Goal: Navigation & Orientation: Find specific page/section

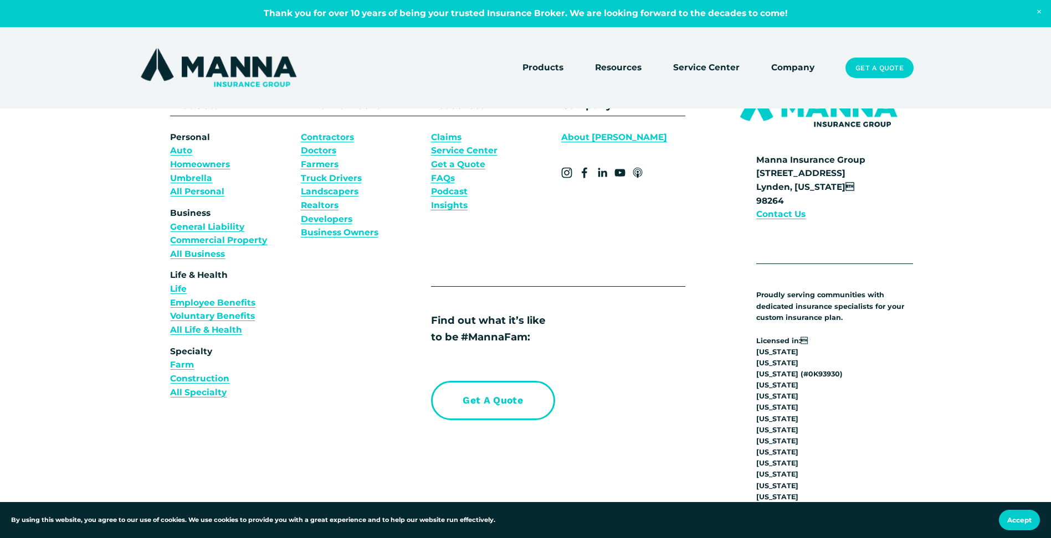
scroll to position [4072, 0]
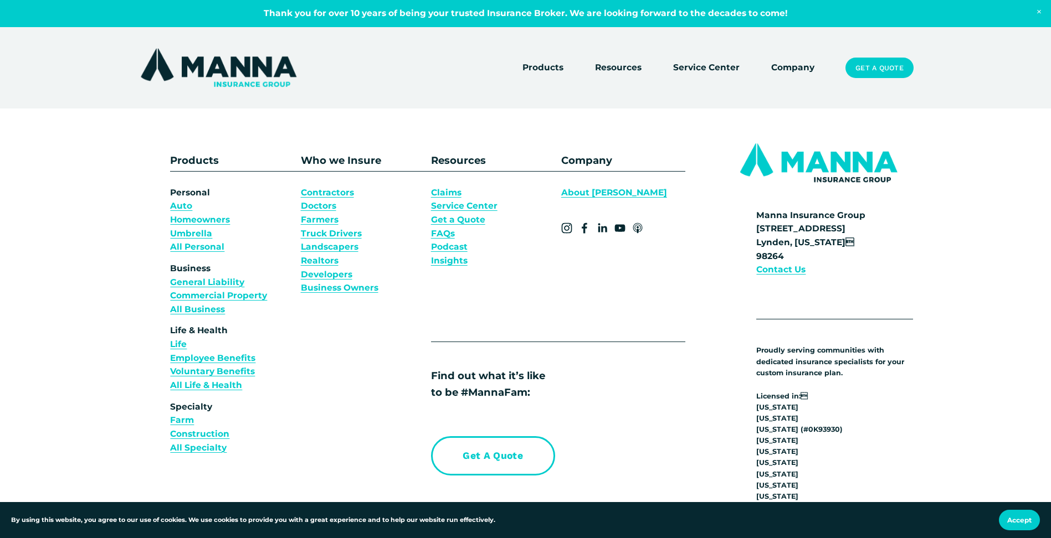
click at [587, 200] on link "About [PERSON_NAME]" at bounding box center [614, 193] width 106 height 14
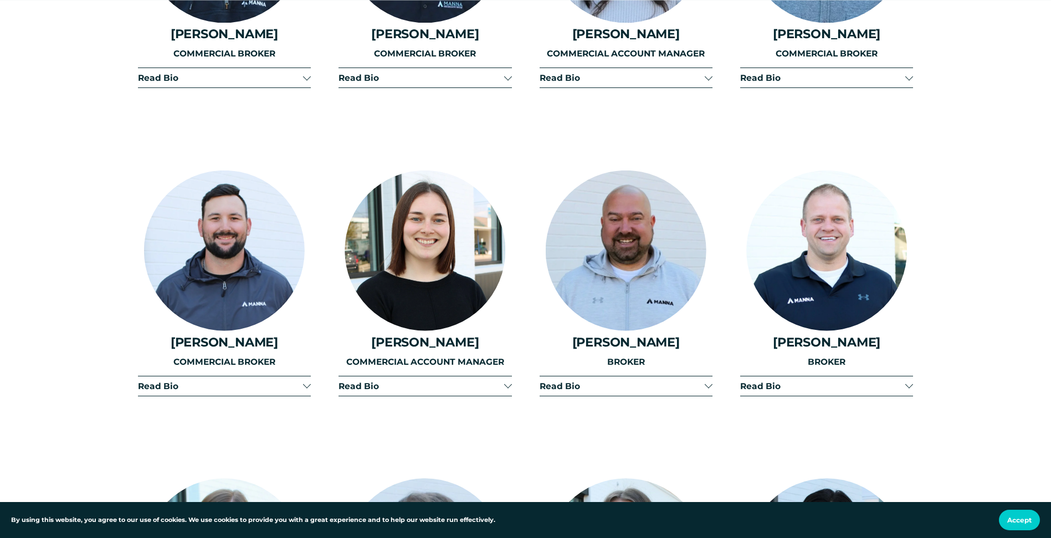
scroll to position [2269, 0]
click at [462, 380] on span "Read Bio" at bounding box center [420, 385] width 165 height 11
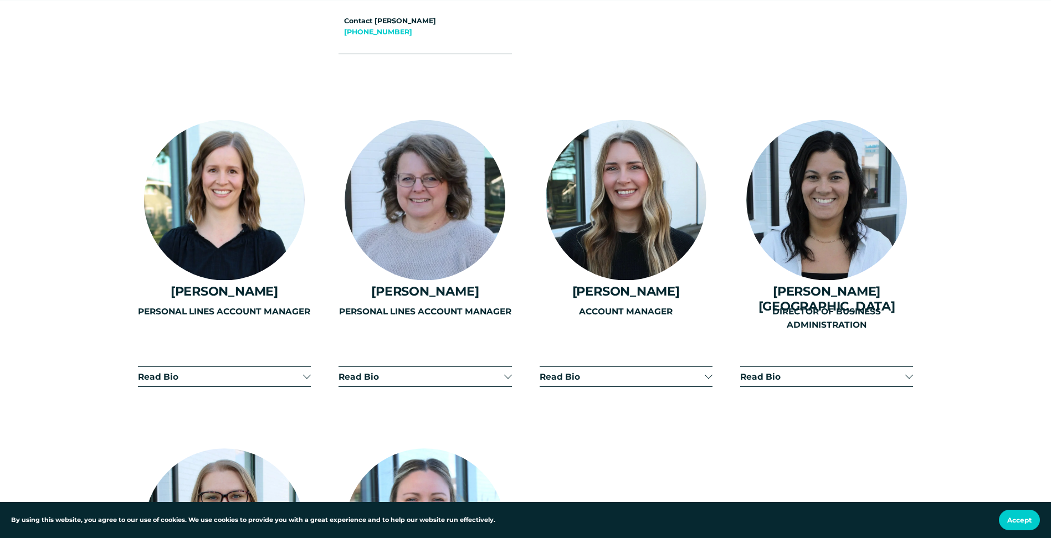
scroll to position [3155, 0]
